Goal: Information Seeking & Learning: Learn about a topic

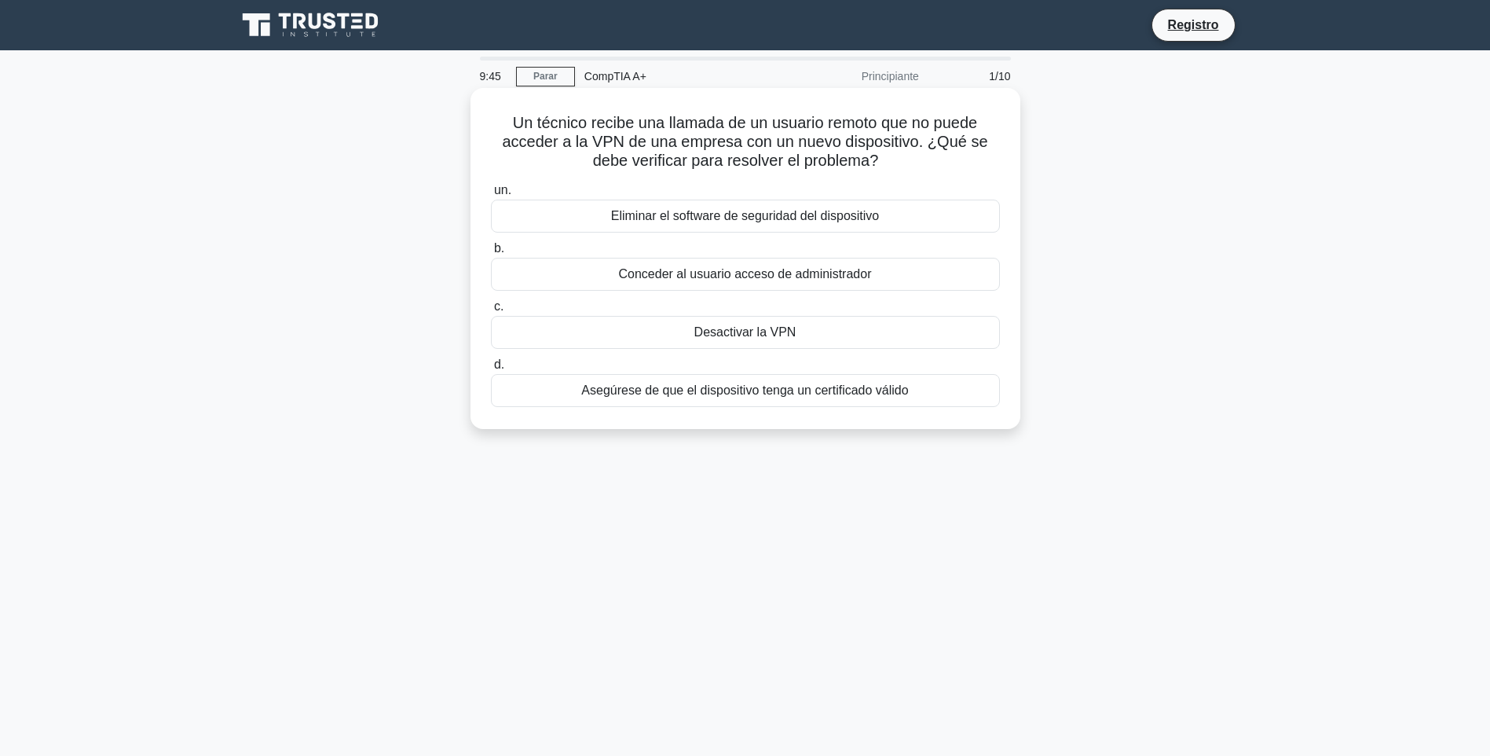
click at [821, 381] on div "Asegúrese de que el dispositivo tenga un certificado válido" at bounding box center [745, 390] width 509 height 33
click at [491, 370] on input "d. Asegúrese de que el dispositivo tenga un certificado válido" at bounding box center [491, 365] width 0 height 10
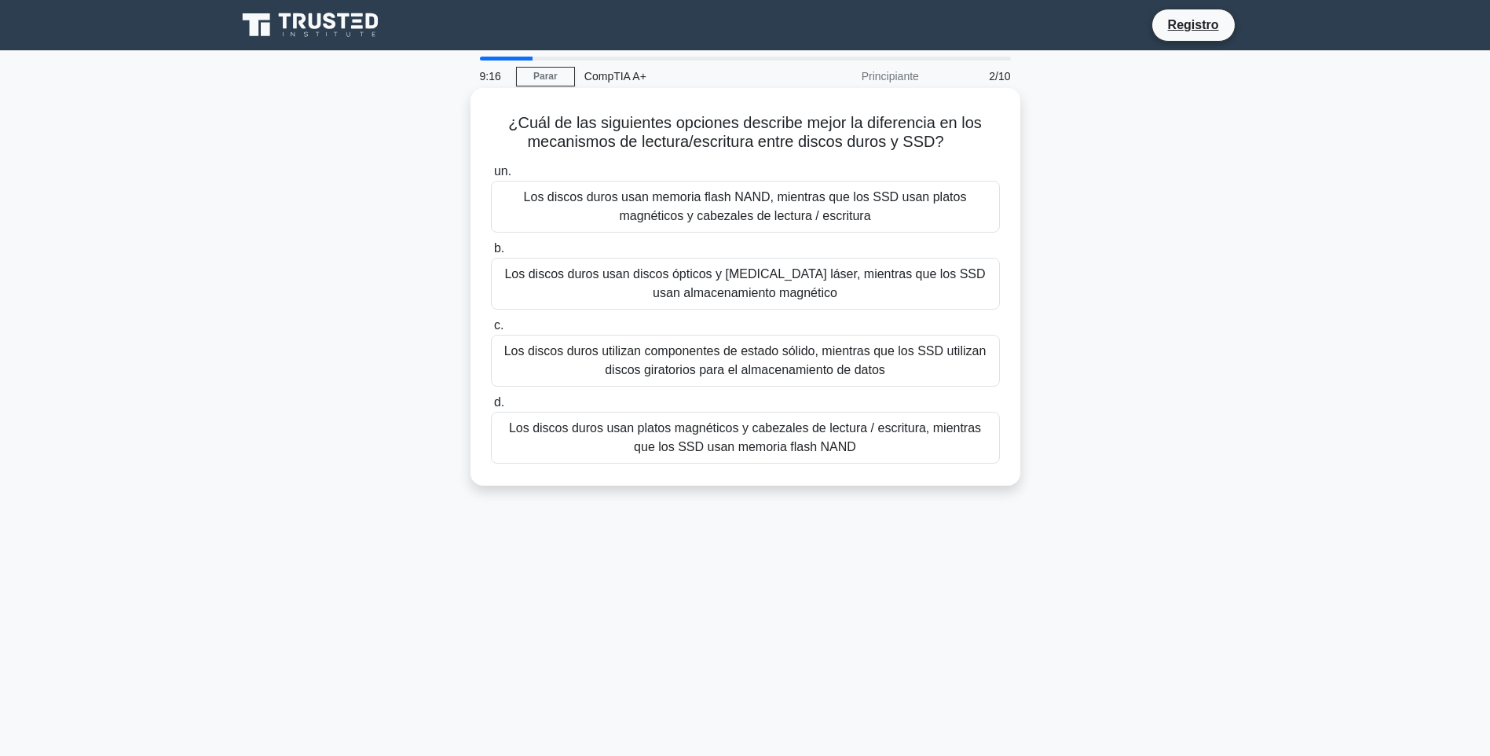
click at [797, 443] on div "Los discos duros usan platos magnéticos y cabezales de lectura / escritura, mie…" at bounding box center [745, 438] width 509 height 52
click at [491, 408] on input "d. Los discos duros usan platos magnéticos y cabezales de lectura / escritura, …" at bounding box center [491, 402] width 0 height 10
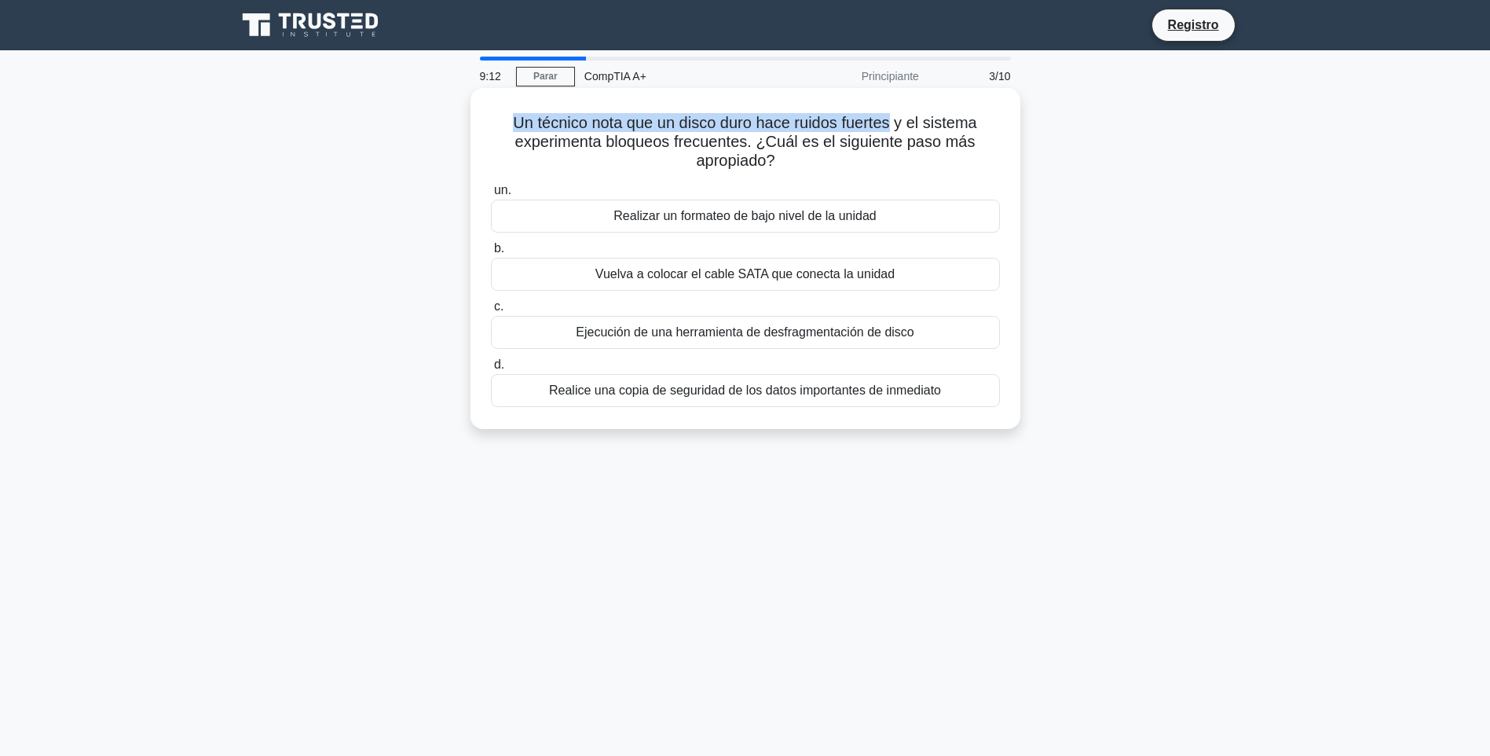
drag, startPoint x: 518, startPoint y: 123, endPoint x: 912, endPoint y: 131, distance: 393.7
click at [912, 131] on font "Un técnico nota que un disco duro hace ruidos fuertes y el sistema experimenta …" at bounding box center [744, 141] width 463 height 55
drag, startPoint x: 912, startPoint y: 131, endPoint x: 932, endPoint y: 131, distance: 19.6
click at [932, 131] on font "Un técnico nota que un disco duro hace ruidos fuertes y el sistema experimenta …" at bounding box center [744, 141] width 463 height 55
click at [753, 389] on div "Realice una copia de seguridad de los datos importantes de inmediato" at bounding box center [745, 390] width 509 height 33
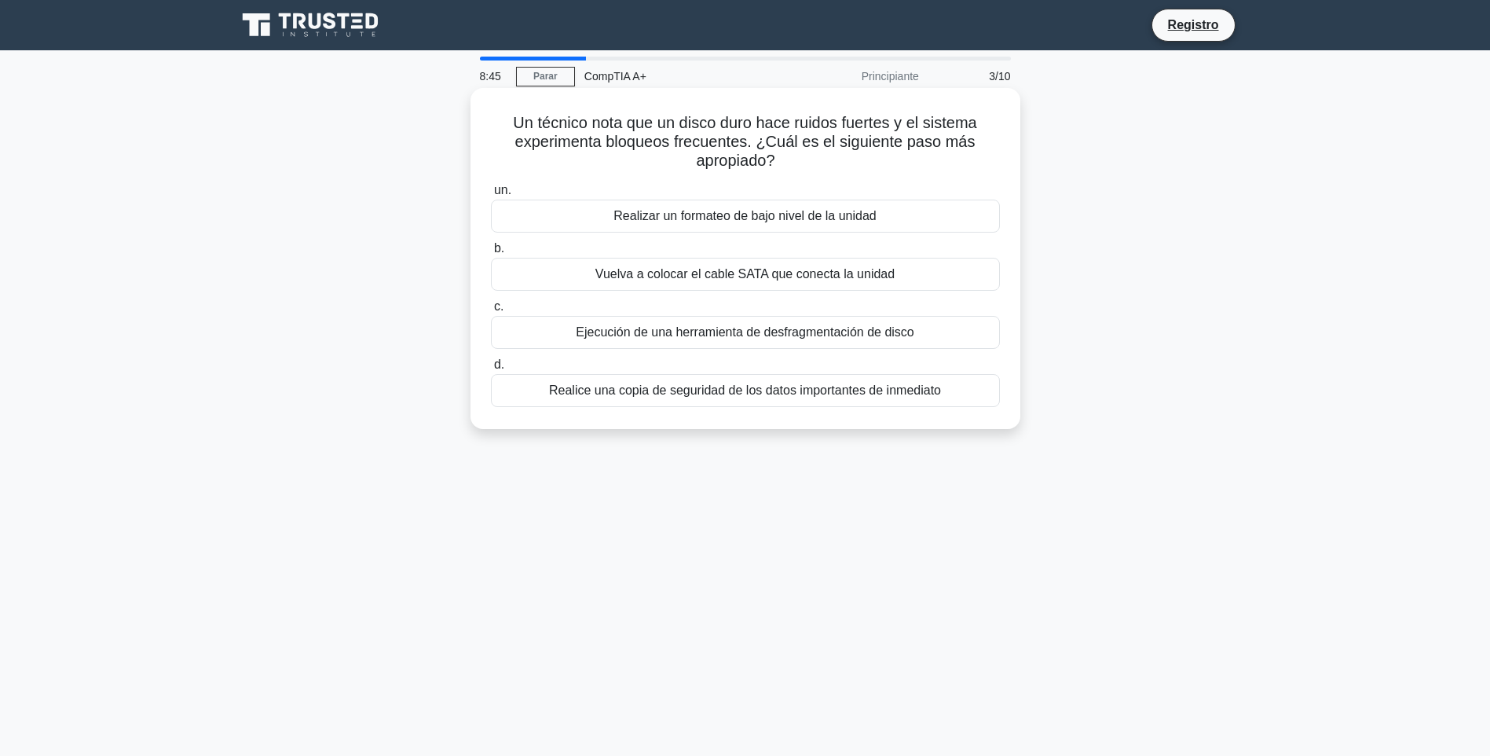
click at [491, 370] on input "d. Realice una copia de seguridad de los datos importantes de inmediato" at bounding box center [491, 365] width 0 height 10
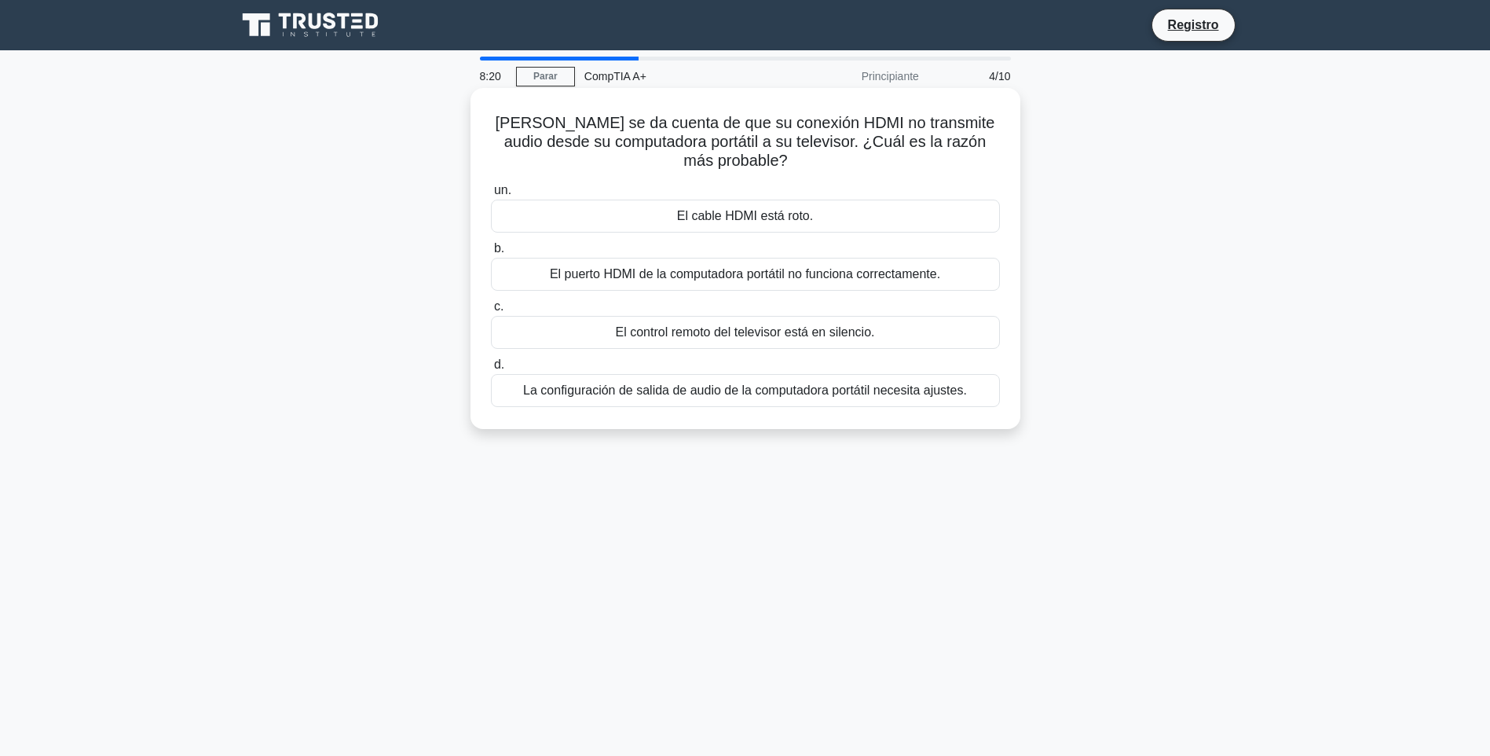
click at [775, 339] on div "El control remoto del televisor está en silencio." at bounding box center [745, 332] width 509 height 33
click at [491, 312] on input "c. El control remoto del televisor está en silencio." at bounding box center [491, 307] width 0 height 10
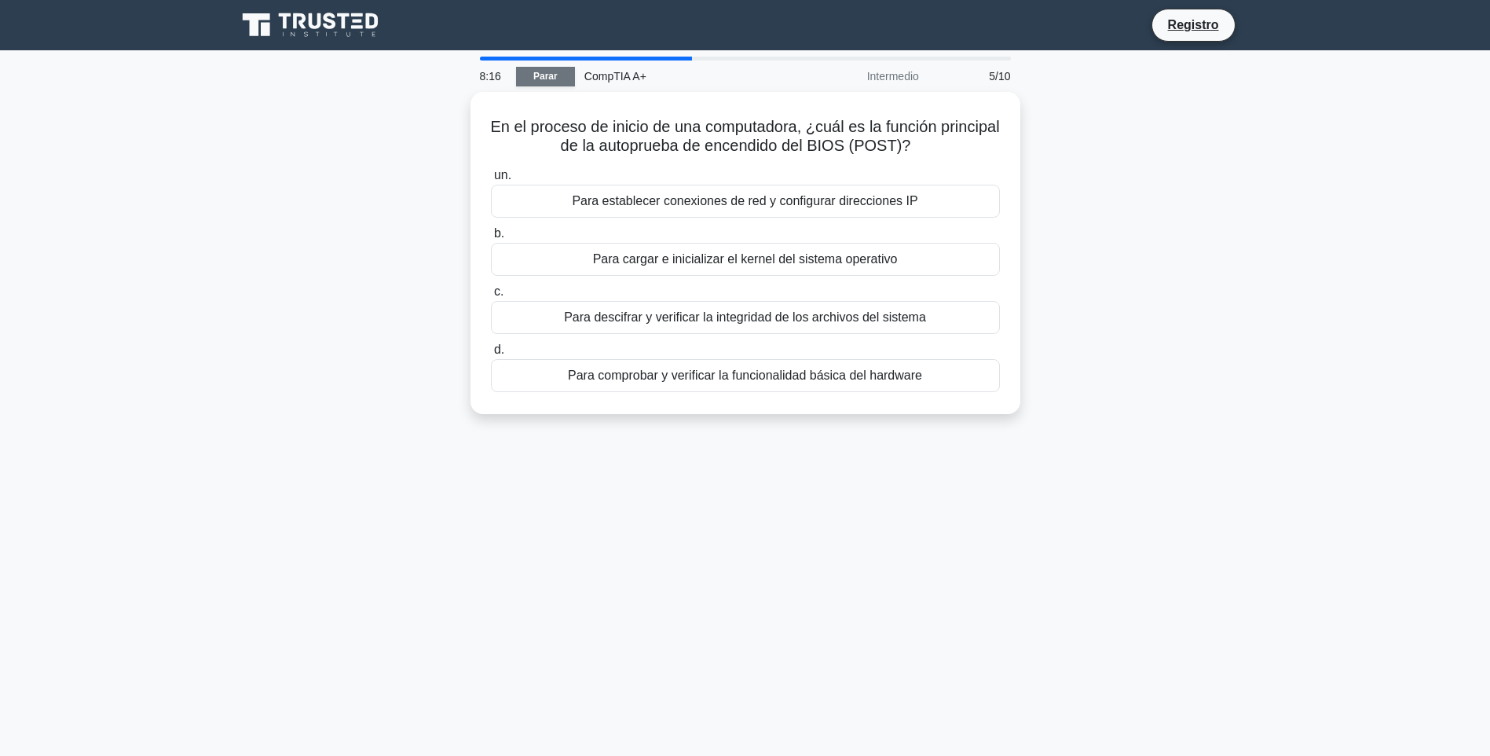
click at [555, 69] on link "Parar" at bounding box center [545, 77] width 59 height 20
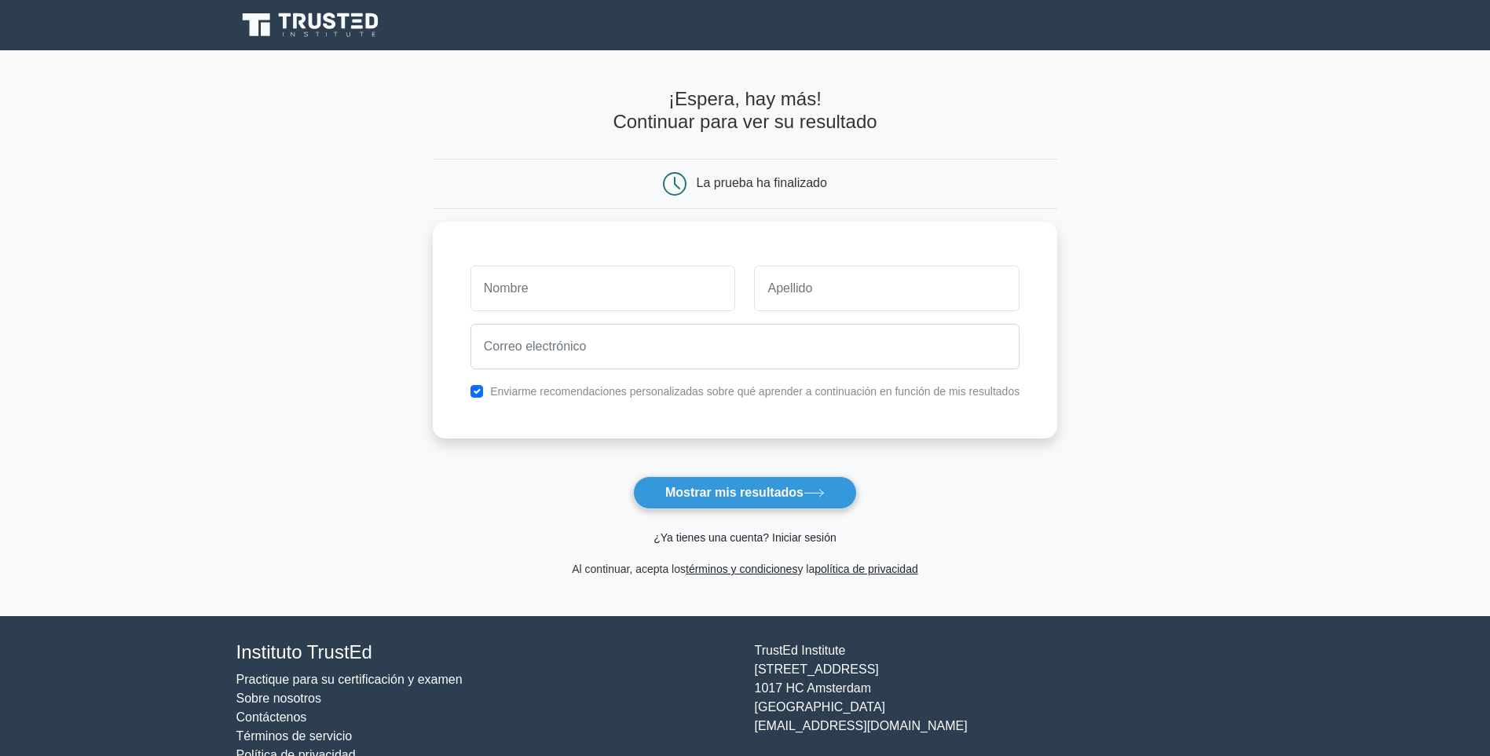
click at [761, 534] on link "¿Ya tienes una cuenta? Iniciar sesión" at bounding box center [745, 537] width 182 height 13
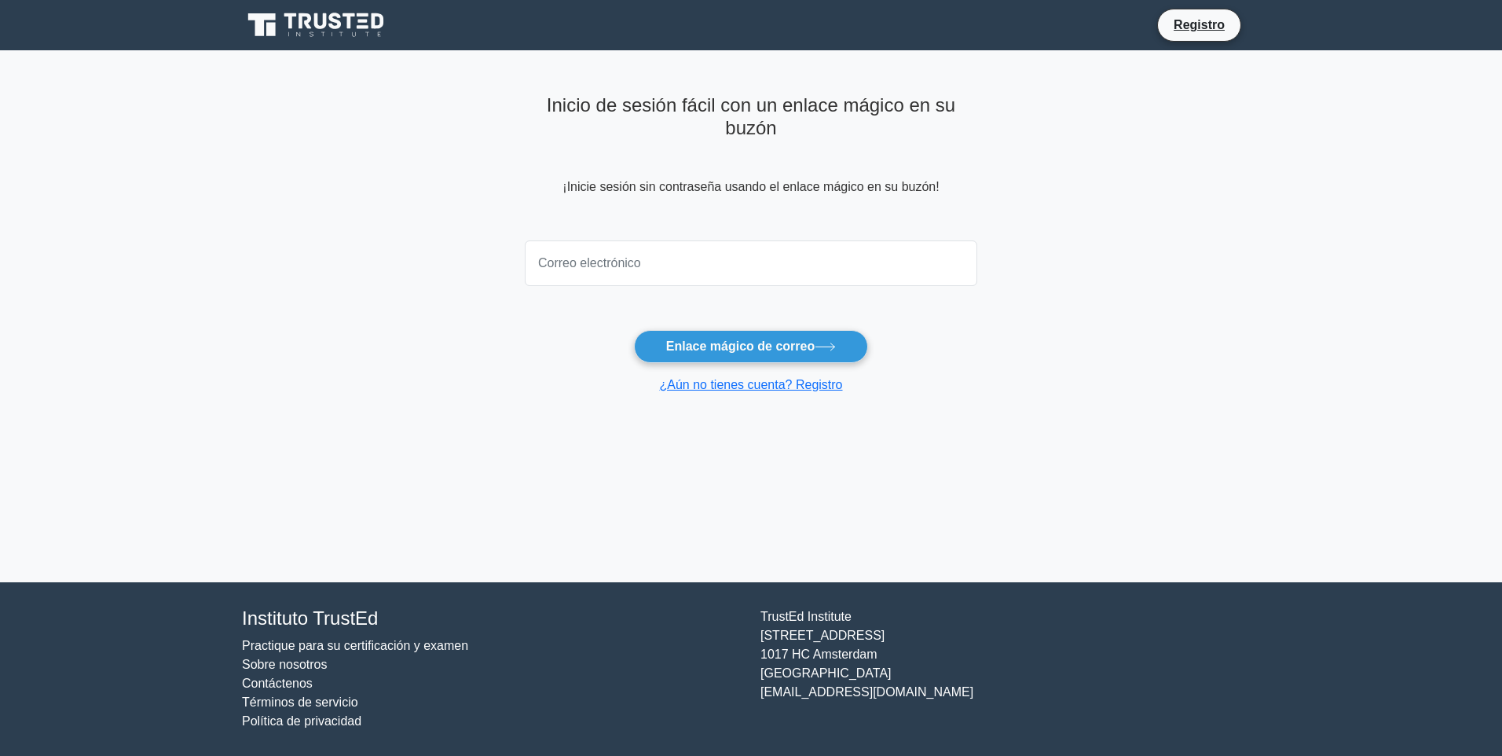
drag, startPoint x: 781, startPoint y: 247, endPoint x: 785, endPoint y: 255, distance: 8.8
click at [781, 247] on input "email" at bounding box center [751, 263] width 452 height 46
type input "NFSUTACHANO@SANMATEO.EDU.CO"
click at [803, 344] on font "Enlace mágico de correo" at bounding box center [740, 345] width 148 height 13
